Goal: Information Seeking & Learning: Learn about a topic

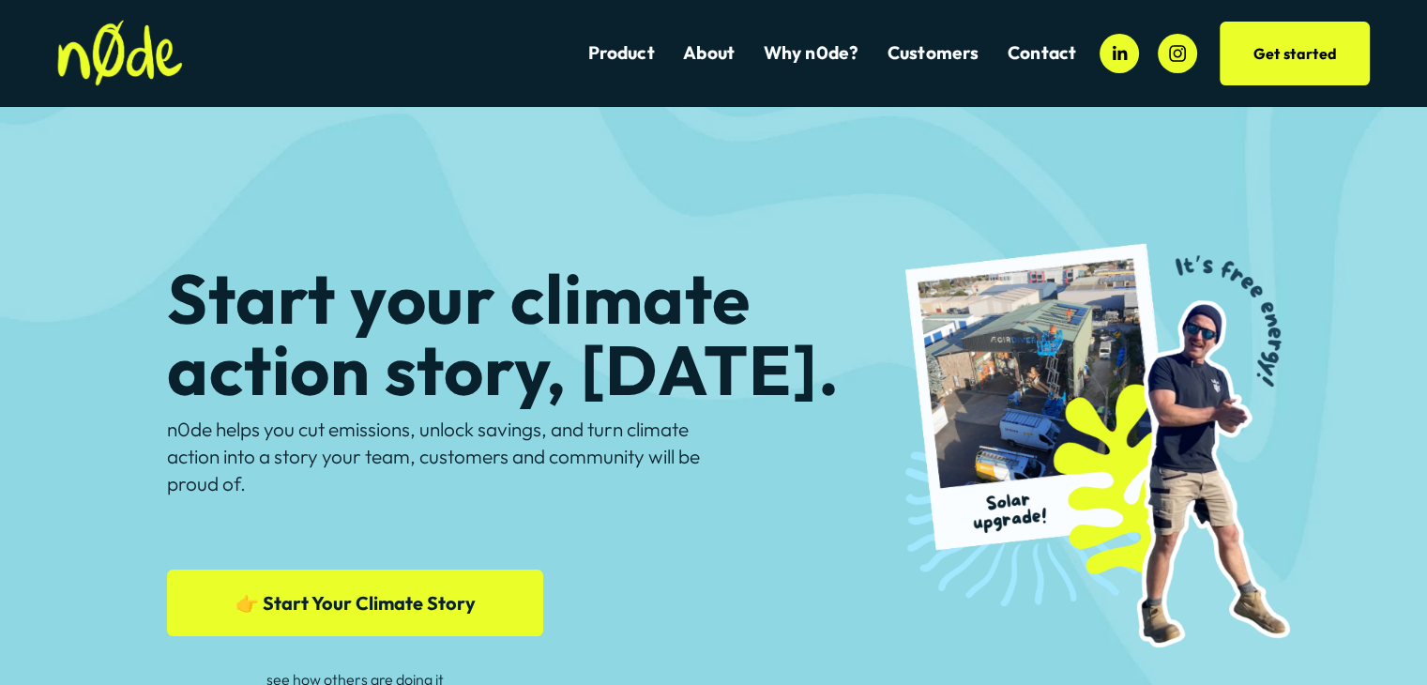
click at [299, 112] on div "Start your climate action story, today. n0de helps you cut emissions, unlock sa…" at bounding box center [713, 429] width 1427 height 645
click at [608, 53] on link "Product" at bounding box center [620, 52] width 67 height 25
click at [89, 69] on img at bounding box center [120, 53] width 126 height 67
drag, startPoint x: 337, startPoint y: 436, endPoint x: 382, endPoint y: 434, distance: 45.1
click at [382, 434] on p "n0de helps you cut emissions, unlock savings, and turn climate action into a st…" at bounding box center [437, 457] width 541 height 82
